Goal: Task Accomplishment & Management: Manage account settings

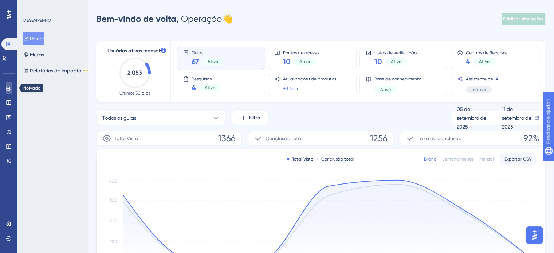
click at [8, 84] on link at bounding box center [9, 88] width 6 height 12
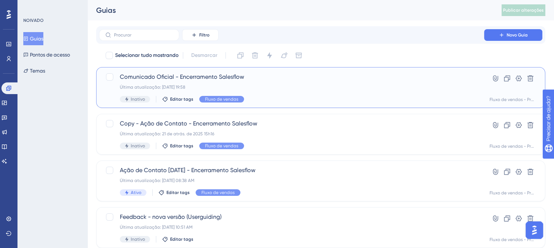
click at [262, 86] on div "Última atualização: 07 de set. de 2025 19:58" at bounding box center [292, 87] width 344 height 6
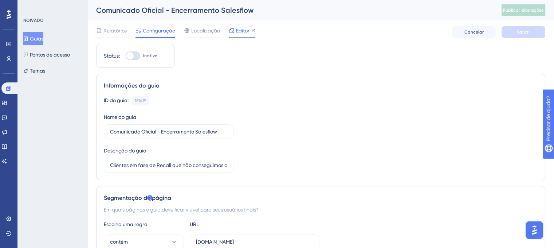
click at [247, 30] on font "Editor" at bounding box center [242, 31] width 13 height 6
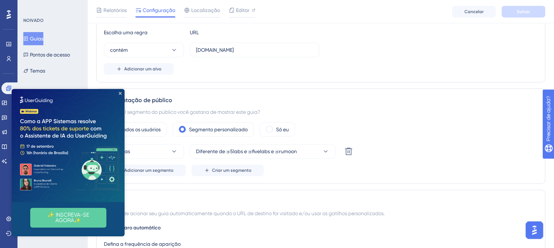
scroll to position [255, 0]
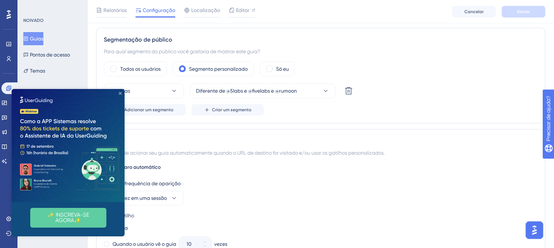
drag, startPoint x: 121, startPoint y: 93, endPoint x: 267, endPoint y: 198, distance: 179.2
click at [121, 93] on icon "Fechar visualização" at bounding box center [120, 93] width 3 height 3
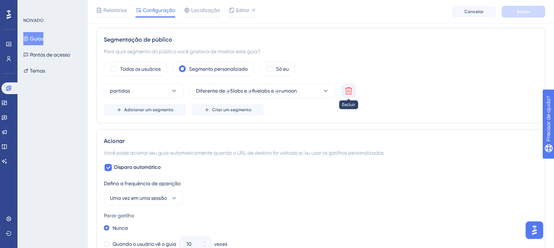
click at [345, 87] on icon at bounding box center [348, 90] width 7 height 7
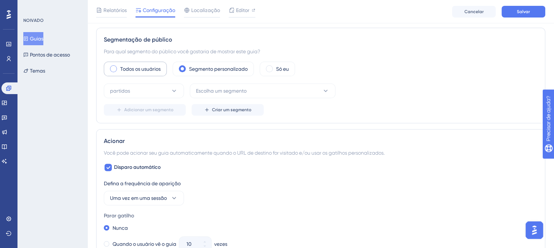
click at [150, 67] on font "Todos os usuários" at bounding box center [140, 69] width 40 height 6
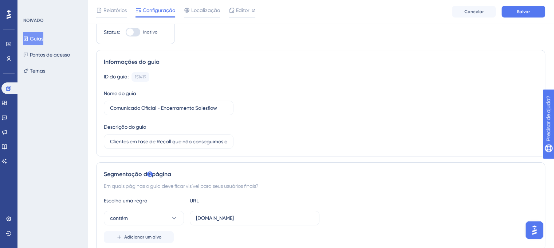
scroll to position [0, 0]
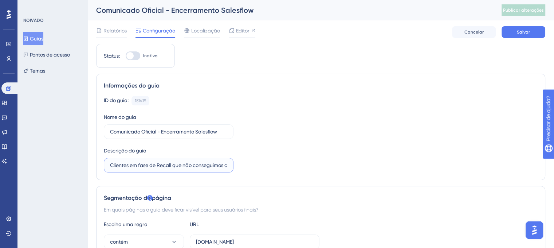
click at [175, 162] on input "Clientes em fase de Recall que não conseguimos contato - Encerramento Salesflow" at bounding box center [168, 165] width 117 height 8
click at [175, 161] on input "Clientes em fase de Recall que não conseguimos contato - Encerramento Salesflow" at bounding box center [168, 165] width 117 height 8
type input "Comunicado oficial de encerramento com início em 11/09/2025."
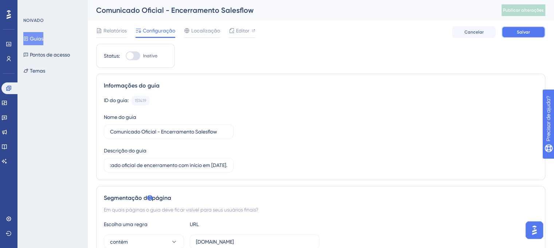
click at [512, 33] on button "Salvar" at bounding box center [524, 32] width 44 height 12
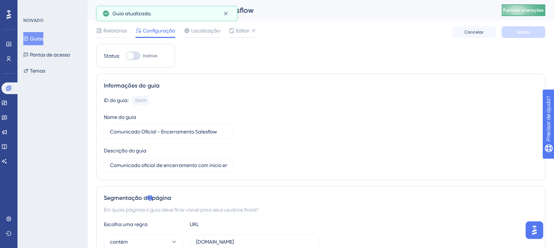
click at [523, 13] on span "Publicar alterações" at bounding box center [523, 10] width 41 height 6
click at [131, 56] on div at bounding box center [129, 55] width 7 height 7
click at [126, 56] on input "Inativo" at bounding box center [125, 56] width 0 height 0
checkbox input "true"
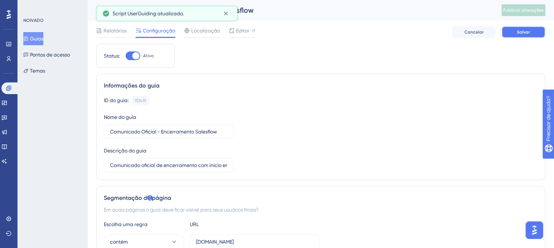
click at [523, 33] on font "Salvar" at bounding box center [523, 32] width 13 height 5
click at [530, 7] on button "Publicar alterações" at bounding box center [524, 10] width 44 height 12
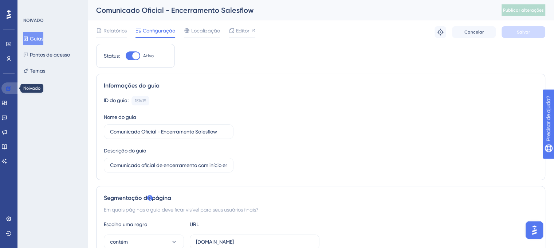
click at [6, 90] on icon at bounding box center [8, 88] width 5 height 5
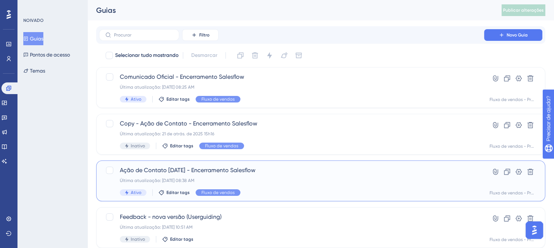
click at [276, 183] on div "Ação de Contato 21 08 2025 - Encerramento Salesflow Última atualização: 02 de s…" at bounding box center [292, 181] width 344 height 30
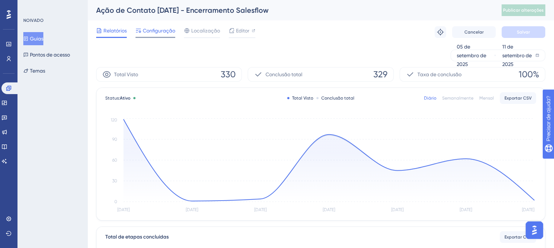
click at [168, 30] on font "Configuração" at bounding box center [159, 31] width 32 height 6
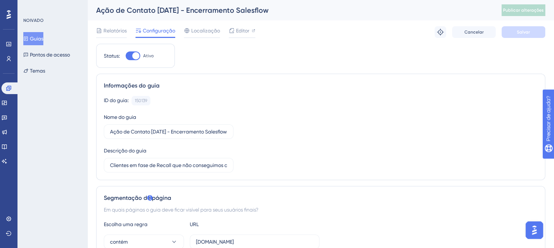
click at [134, 55] on div at bounding box center [135, 55] width 7 height 7
click at [126, 56] on input "Ativo" at bounding box center [125, 56] width 0 height 0
checkbox input "false"
click at [528, 35] on button "Salvar" at bounding box center [524, 32] width 44 height 12
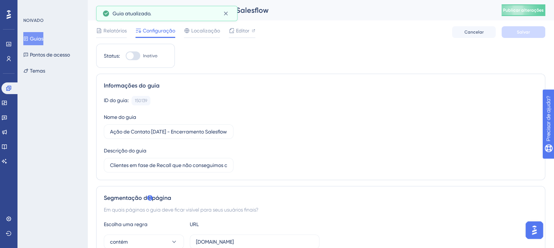
click at [532, 11] on font "Publicar alterações" at bounding box center [523, 10] width 41 height 5
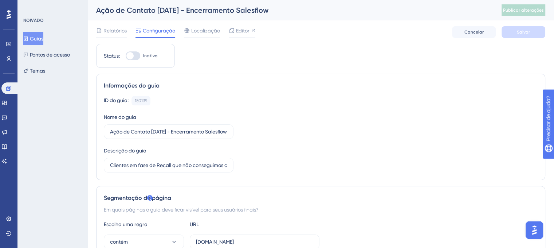
click at [39, 38] on font "Guias" at bounding box center [36, 39] width 13 height 6
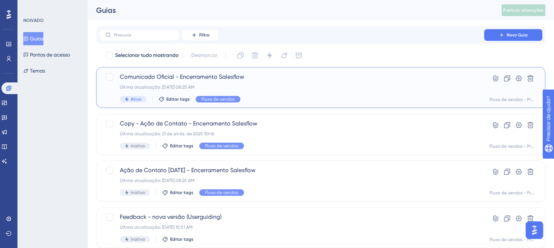
click at [297, 90] on div "Comunicado Oficial - Encerramento Salesflow Última atualização: 11 de set. de 2…" at bounding box center [292, 88] width 344 height 30
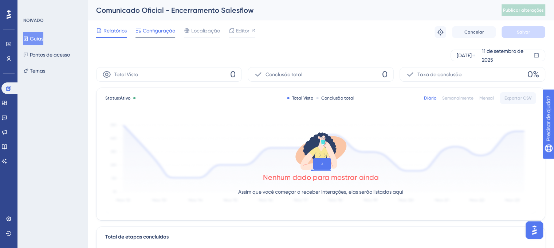
click at [157, 32] on font "Configuração" at bounding box center [159, 31] width 32 height 6
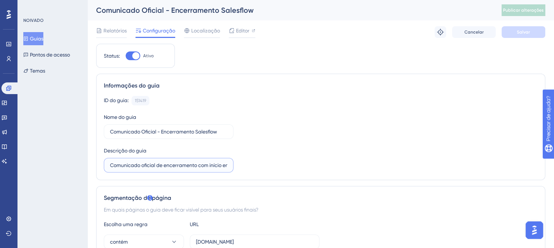
click at [205, 167] on input "Comunicado oficial de encerramento com início em 11/09/2025." at bounding box center [168, 165] width 117 height 8
drag, startPoint x: 210, startPoint y: 165, endPoint x: 284, endPoint y: 164, distance: 74.0
click at [284, 164] on div "ID do guia: 151419 Cópia Nome do guia Comunicado Oficial - Encerramento Salesfl…" at bounding box center [321, 134] width 434 height 77
click at [281, 165] on div "ID do guia: 151419 Cópia Nome do guia Comunicado Oficial - Encerramento Salesfl…" at bounding box center [321, 134] width 434 height 77
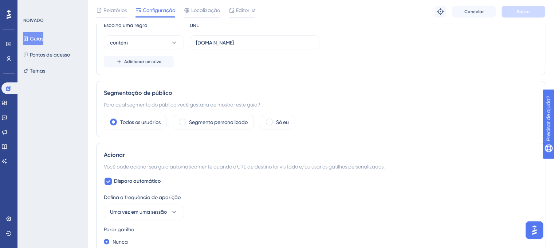
scroll to position [0, 0]
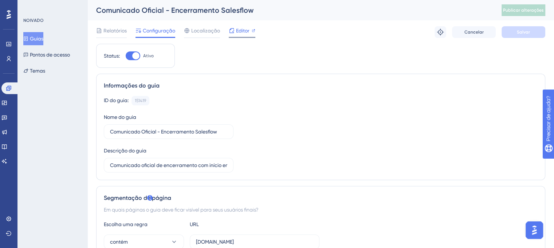
click at [243, 26] on span "Editor" at bounding box center [242, 30] width 13 height 9
click at [136, 55] on div at bounding box center [135, 55] width 7 height 7
click at [126, 56] on input "Ativo" at bounding box center [125, 56] width 0 height 0
click at [531, 32] on button "Salvar" at bounding box center [524, 32] width 44 height 12
click at [136, 57] on div at bounding box center [133, 55] width 15 height 9
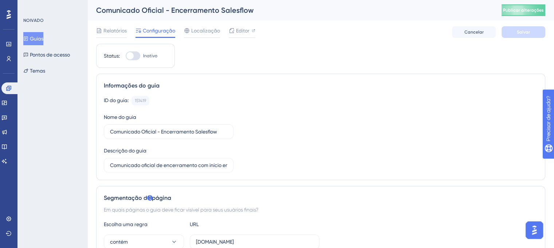
click at [126, 56] on input "Inativo" at bounding box center [125, 56] width 0 height 0
checkbox input "true"
click at [522, 31] on font "Salvar" at bounding box center [523, 32] width 13 height 5
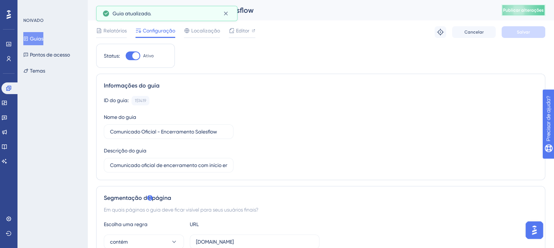
click at [529, 9] on font "Publicar alterações" at bounding box center [523, 10] width 41 height 5
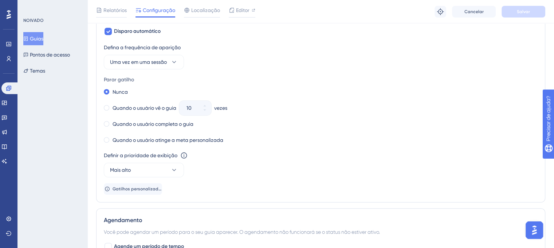
scroll to position [365, 0]
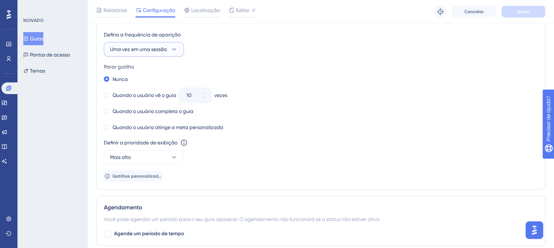
click at [164, 51] on font "Uma vez em uma sessão" at bounding box center [138, 49] width 57 height 6
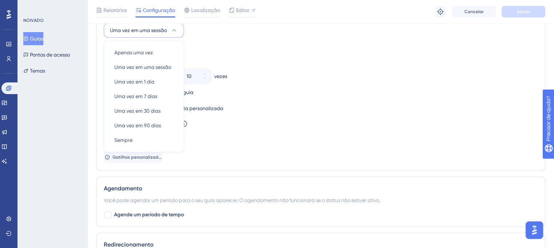
scroll to position [390, 0]
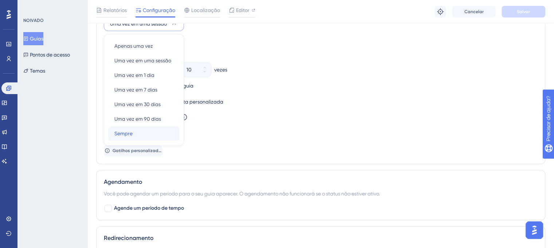
click at [152, 136] on div "Sempre Sempre" at bounding box center [143, 133] width 59 height 15
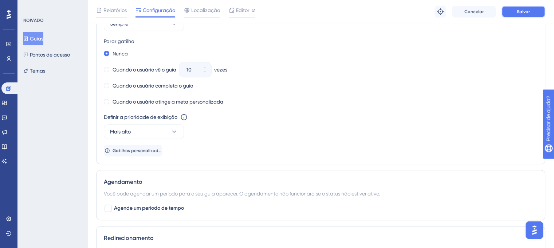
click at [529, 10] on font "Salvar" at bounding box center [523, 11] width 13 height 5
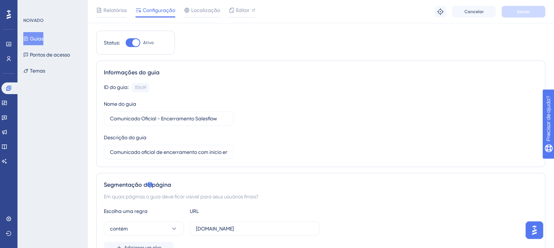
scroll to position [0, 0]
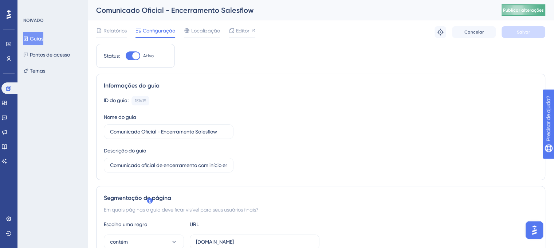
click at [528, 11] on font "Publicar alterações" at bounding box center [523, 10] width 41 height 5
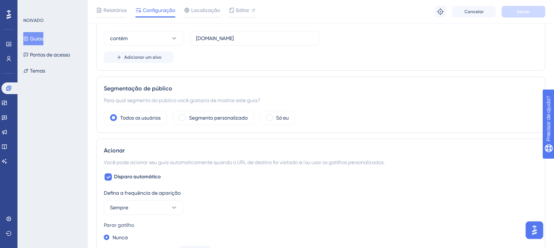
scroll to position [219, 0]
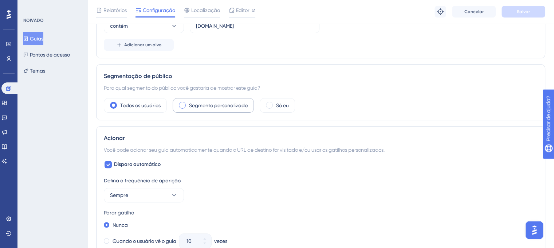
click at [203, 108] on label "Segmento personalizado" at bounding box center [218, 105] width 59 height 9
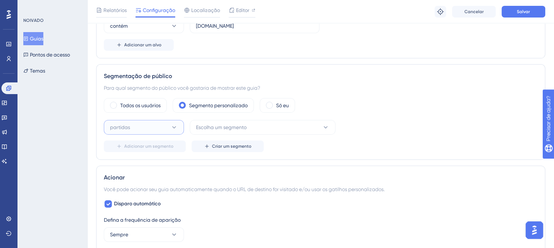
click at [164, 125] on button "partidas" at bounding box center [144, 127] width 80 height 15
click at [147, 161] on font "não corresponde" at bounding box center [134, 164] width 40 height 6
click at [237, 129] on span "Escolha um segmento" at bounding box center [221, 127] width 51 height 9
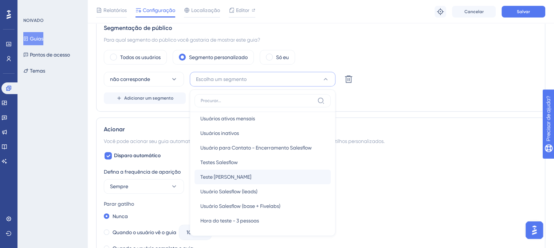
scroll to position [73, 0]
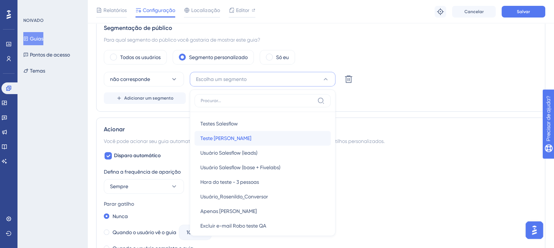
click at [229, 136] on div "Teste João Teste João" at bounding box center [262, 138] width 125 height 15
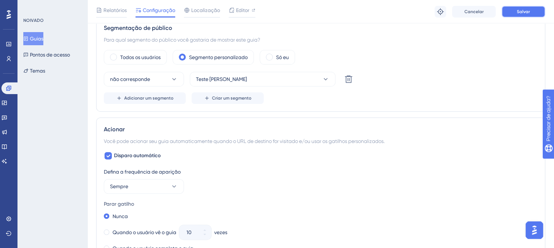
click at [526, 7] on button "Salvar" at bounding box center [524, 12] width 44 height 12
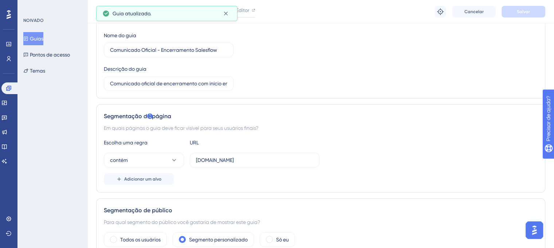
scroll to position [0, 0]
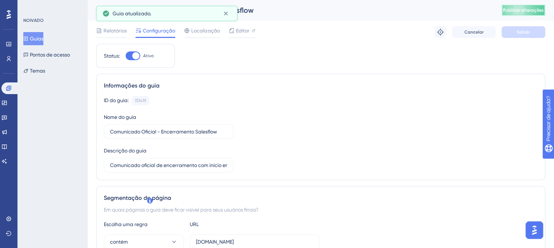
click at [530, 11] on font "Publicar alterações" at bounding box center [523, 10] width 41 height 5
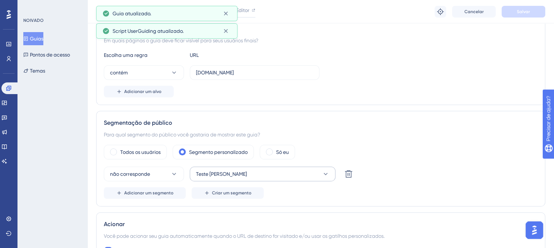
scroll to position [219, 0]
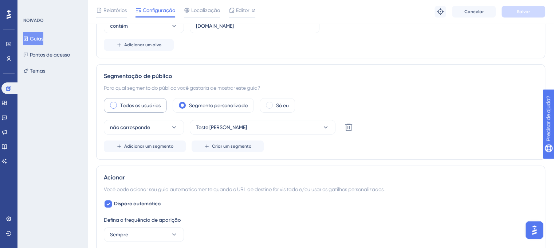
click at [147, 105] on font "Todos os usuários" at bounding box center [140, 105] width 40 height 6
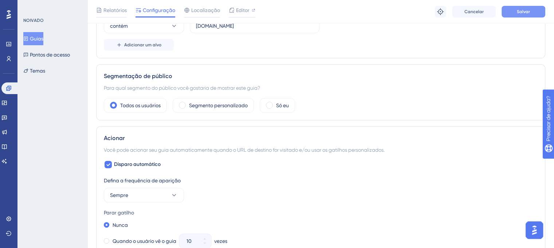
click at [528, 13] on font "Salvar" at bounding box center [523, 11] width 13 height 5
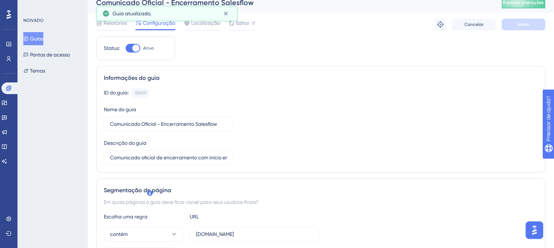
scroll to position [0, 0]
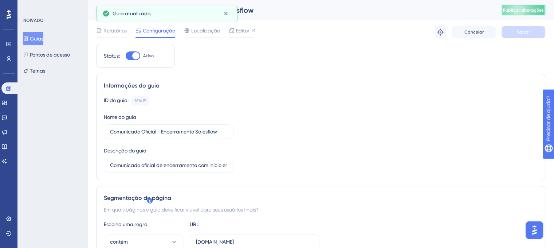
click at [527, 11] on font "Publicar alterações" at bounding box center [523, 10] width 41 height 5
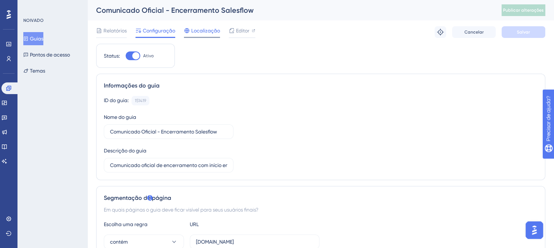
click at [214, 35] on span "Localização" at bounding box center [205, 30] width 29 height 9
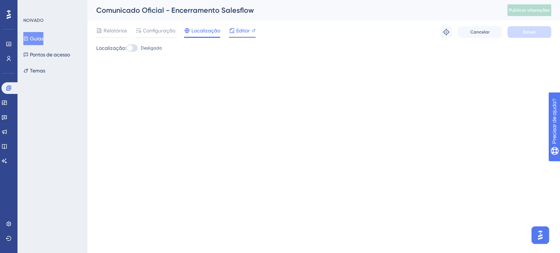
click at [238, 34] on span "Editor" at bounding box center [242, 30] width 13 height 9
click at [237, 31] on font "Editor" at bounding box center [242, 31] width 13 height 6
click at [112, 28] on font "Relatórios" at bounding box center [115, 31] width 23 height 6
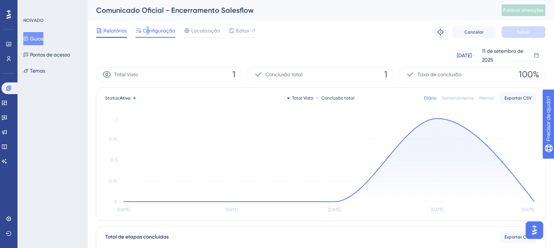
click at [149, 30] on font "Configuração" at bounding box center [159, 31] width 32 height 6
